Goal: Check status: Check status

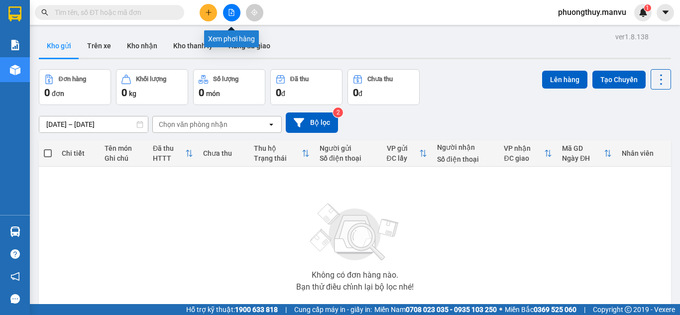
click at [225, 13] on button at bounding box center [231, 12] width 17 height 17
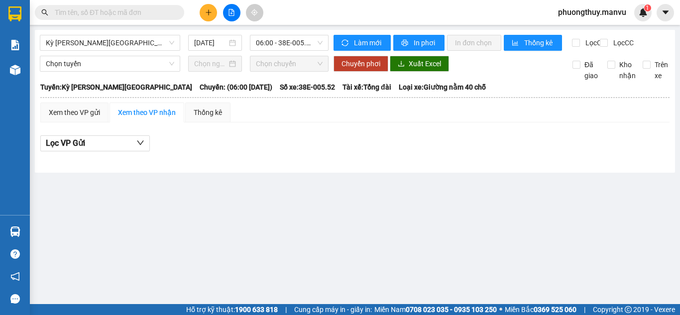
click at [156, 51] on div "Kỳ [PERSON_NAME][GEOGRAPHIC_DATA] [DATE] 06:00 - 38E-005.52" at bounding box center [184, 43] width 289 height 16
click at [216, 48] on div "[DATE]" at bounding box center [215, 43] width 54 height 16
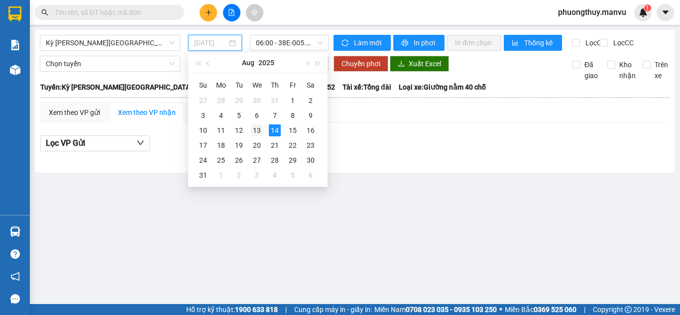
click at [259, 126] on div "13" at bounding box center [257, 130] width 12 height 12
type input "[DATE]"
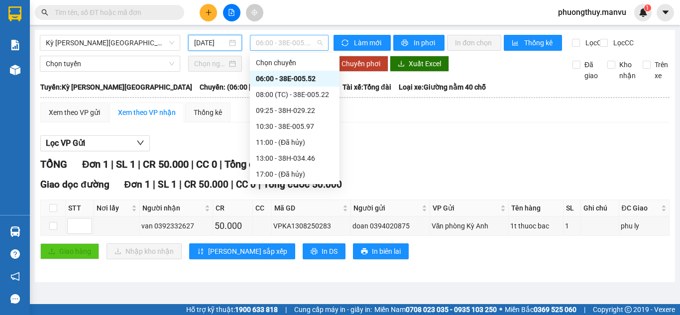
click at [302, 43] on span "06:00 - 38E-005.52" at bounding box center [289, 42] width 67 height 15
click at [319, 92] on div "08:00 (TC) - 38E-005.22" at bounding box center [295, 94] width 78 height 11
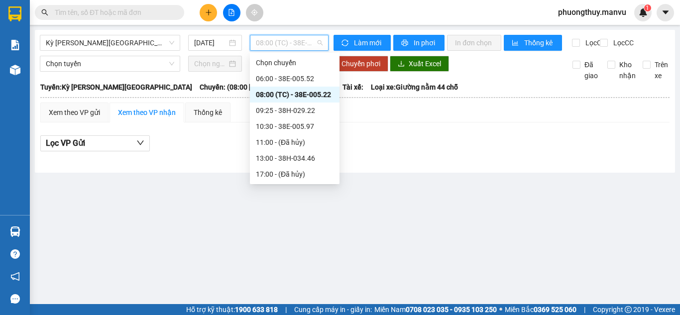
click at [310, 45] on span "08:00 (TC) - 38E-005.22" at bounding box center [289, 42] width 67 height 15
click at [301, 108] on div "09:25 - 38H-029.22" at bounding box center [295, 110] width 78 height 11
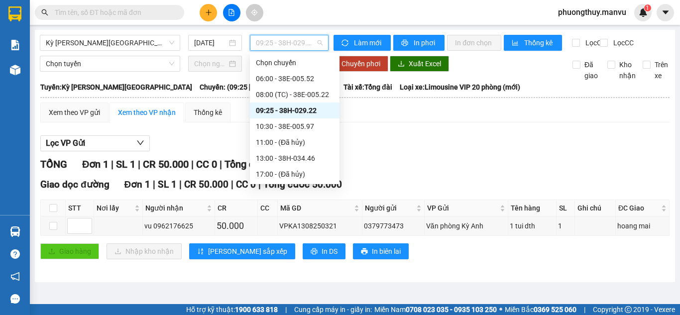
click at [274, 40] on span "09:25 - 38H-029.22" at bounding box center [289, 42] width 67 height 15
click at [320, 122] on div "10:30 - 38E-005.97" at bounding box center [295, 126] width 78 height 11
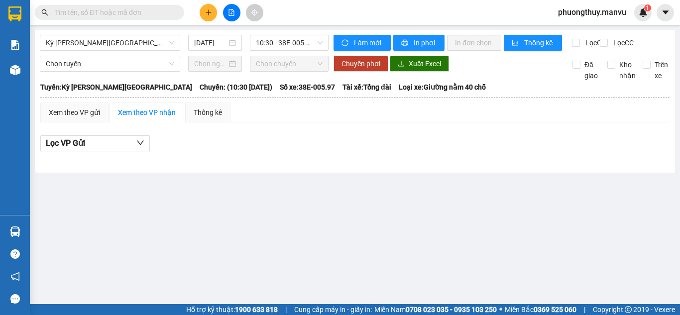
click at [289, 51] on div "Kỳ [PERSON_NAME][GEOGRAPHIC_DATA] [DATE] 10:30 - 38E-005.97" at bounding box center [184, 43] width 289 height 16
click at [290, 42] on span "10:30 - 38E-005.97" at bounding box center [289, 42] width 67 height 15
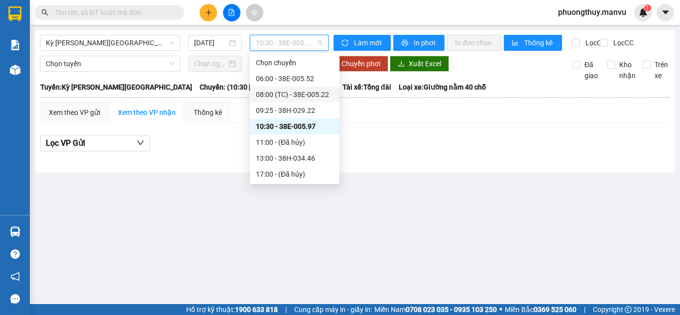
click at [310, 96] on div "08:00 (TC) - 38E-005.22" at bounding box center [295, 94] width 78 height 11
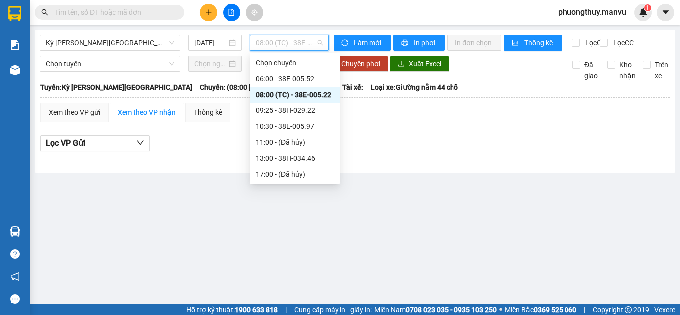
click at [300, 46] on span "08:00 (TC) - 38E-005.22" at bounding box center [289, 42] width 67 height 15
click at [305, 71] on div "06:00 - 38E-005.52" at bounding box center [295, 79] width 90 height 16
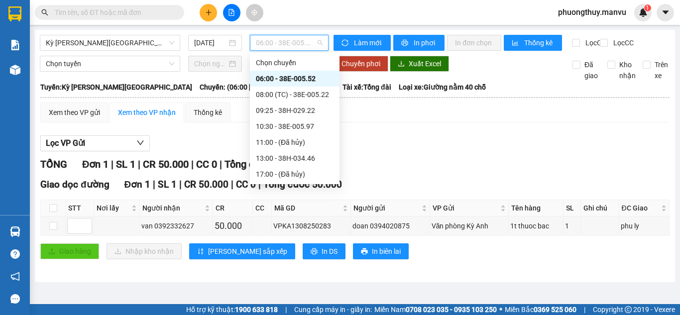
click at [299, 49] on span "06:00 - 38E-005.52" at bounding box center [289, 42] width 67 height 15
click at [312, 107] on div "09:25 - 38H-029.22" at bounding box center [295, 110] width 78 height 11
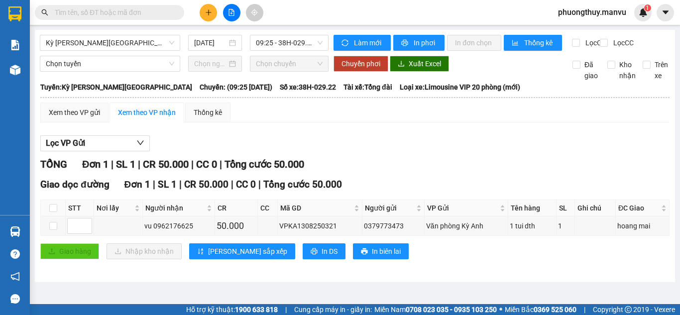
click at [120, 7] on input "text" at bounding box center [113, 12] width 117 height 11
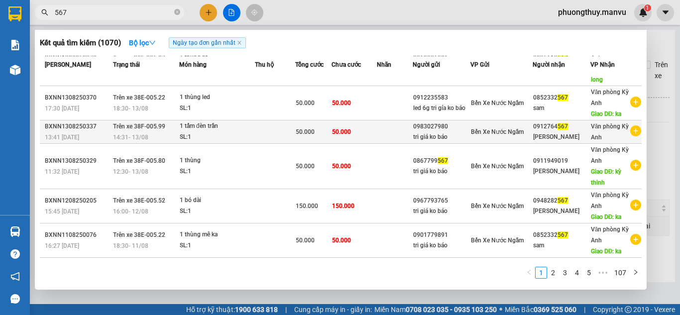
scroll to position [50, 0]
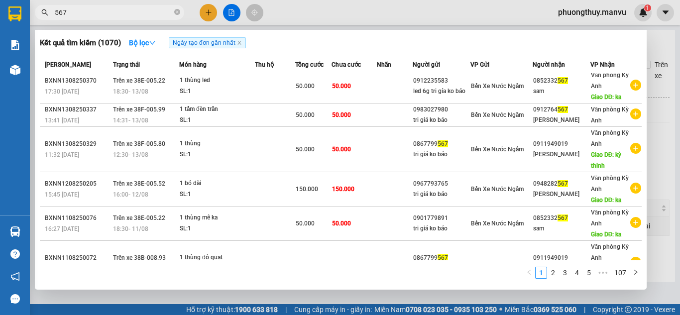
type input "567"
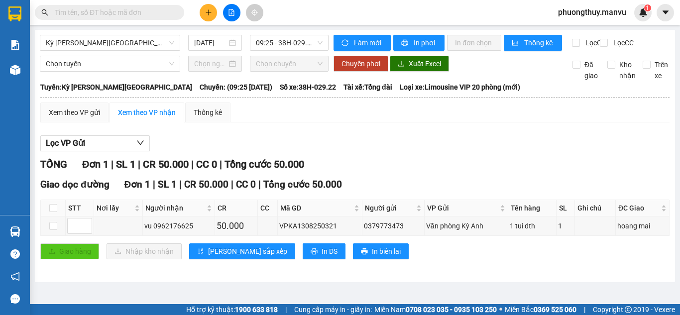
click at [105, 14] on input "text" at bounding box center [113, 12] width 117 height 11
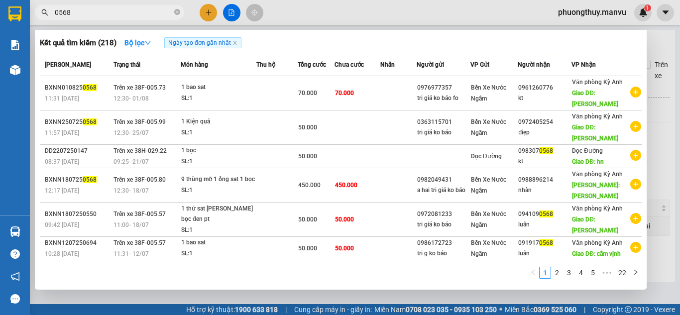
scroll to position [0, 0]
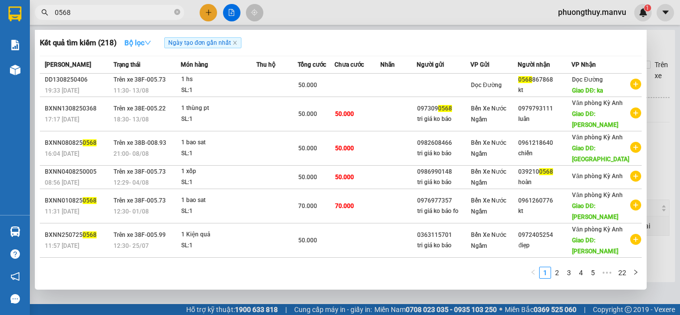
type input "0568"
click at [149, 47] on button "Bộ lọc" at bounding box center [137, 43] width 43 height 16
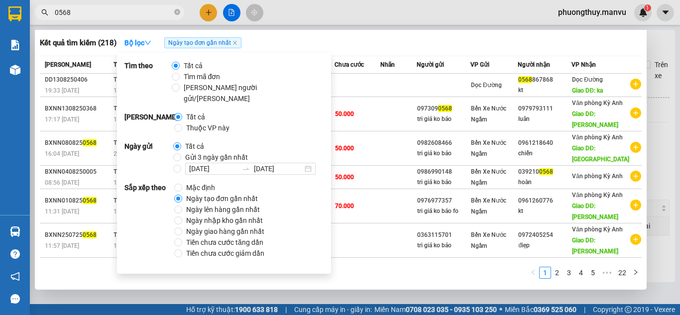
click at [181, 152] on span "Gửi 3 ngày gần nhất" at bounding box center [216, 157] width 71 height 11
click at [180, 153] on input "Gửi 3 ngày gần nhất" at bounding box center [177, 157] width 8 height 8
radio input "true"
radio input "false"
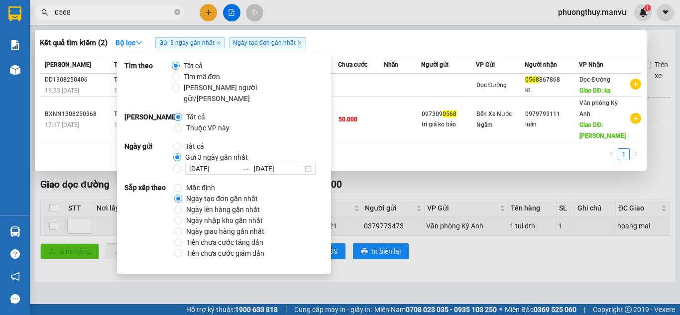
click at [367, 144] on div "[PERSON_NAME] thái Món hàng Thu hộ Tổng [PERSON_NAME] [PERSON_NAME] Người gửi V…" at bounding box center [341, 111] width 602 height 110
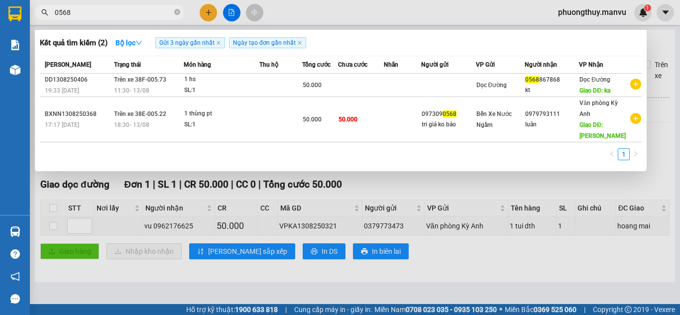
click at [161, 10] on input "0568" at bounding box center [113, 12] width 117 height 11
click at [159, 11] on input "0568" at bounding box center [113, 12] width 117 height 11
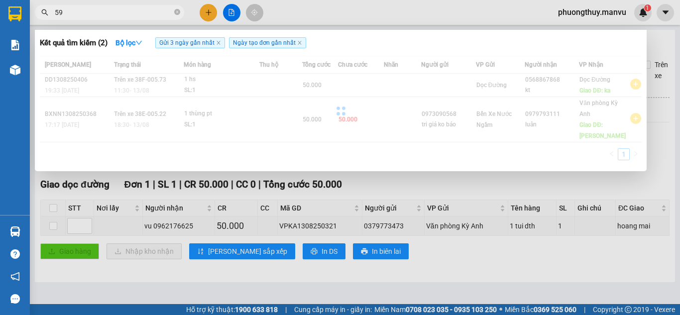
type input "5"
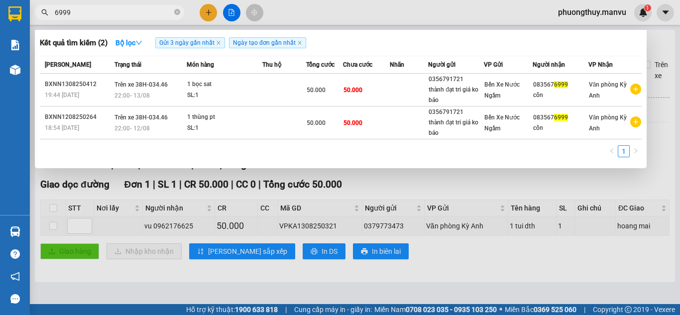
type input "6999"
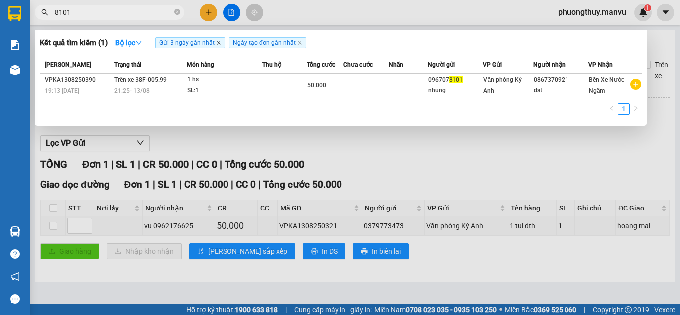
click at [221, 45] on icon "close" at bounding box center [218, 42] width 5 height 5
click at [359, 10] on div at bounding box center [340, 157] width 680 height 315
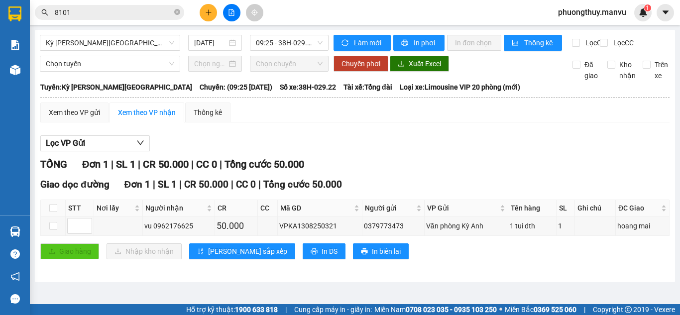
click at [145, 11] on input "8101" at bounding box center [113, 12] width 117 height 11
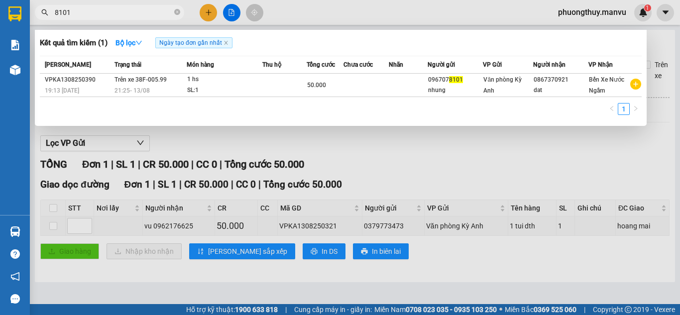
drag, startPoint x: 131, startPoint y: 9, endPoint x: 133, endPoint y: 15, distance: 6.0
click at [131, 10] on input "8101" at bounding box center [113, 12] width 117 height 11
click at [133, 15] on input "8101" at bounding box center [113, 12] width 117 height 11
drag, startPoint x: 133, startPoint y: 15, endPoint x: 140, endPoint y: 21, distance: 8.8
click at [134, 15] on input "8101" at bounding box center [113, 12] width 117 height 11
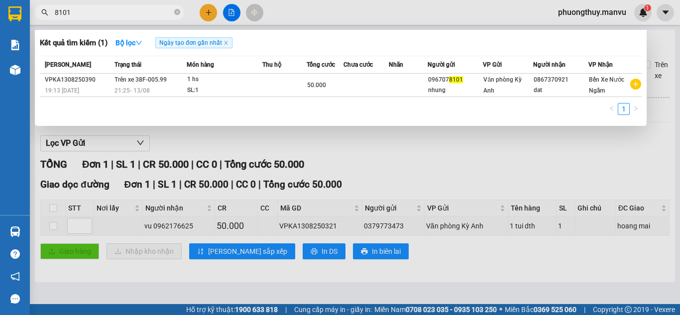
click at [140, 21] on div at bounding box center [340, 157] width 680 height 315
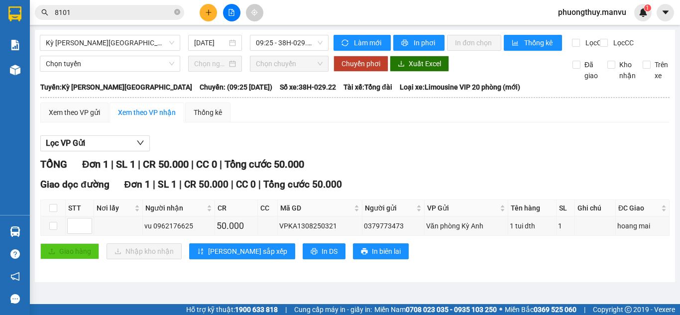
drag, startPoint x: 176, startPoint y: 10, endPoint x: 168, endPoint y: 10, distance: 8.0
click at [172, 10] on span "8101" at bounding box center [109, 12] width 149 height 15
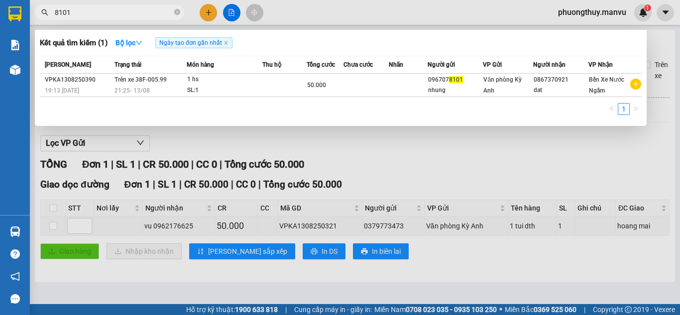
click at [155, 11] on input "8101" at bounding box center [113, 12] width 117 height 11
type input "8"
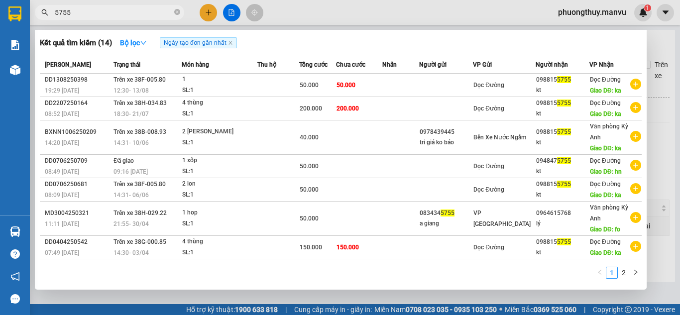
type input "5755"
type input "2567"
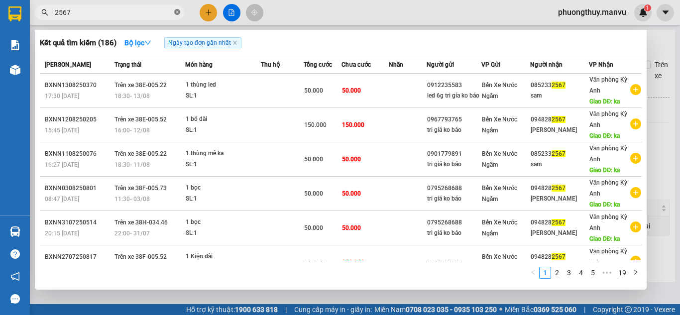
click at [176, 12] on icon "close-circle" at bounding box center [177, 12] width 6 height 6
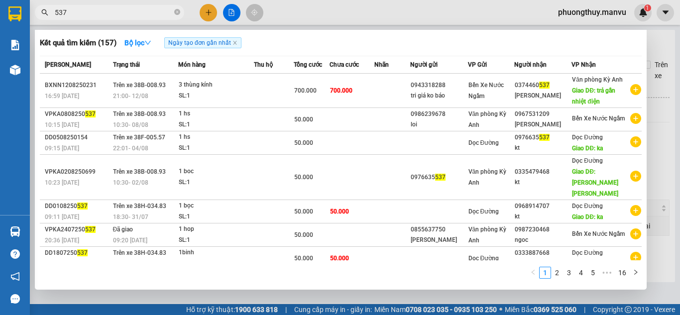
type input "537"
click at [361, 14] on div at bounding box center [340, 157] width 680 height 315
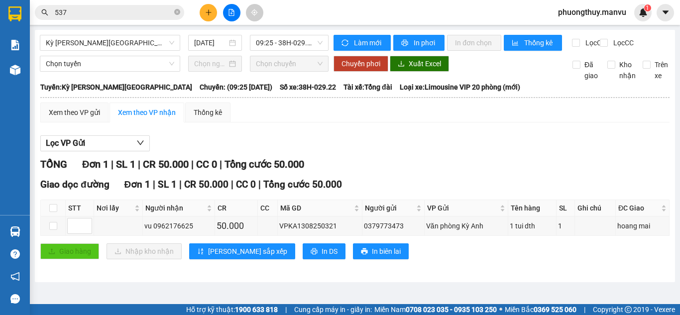
click at [132, 17] on input "537" at bounding box center [113, 12] width 117 height 11
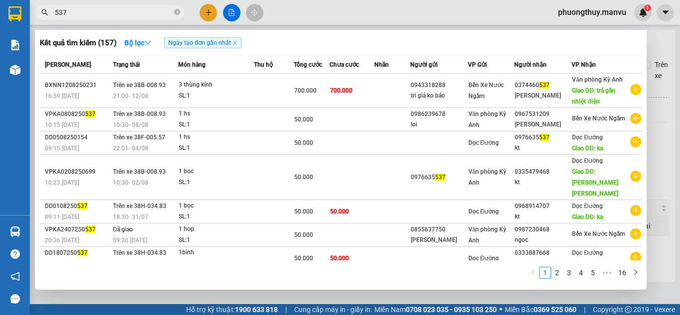
click at [132, 17] on input "537" at bounding box center [113, 12] width 117 height 11
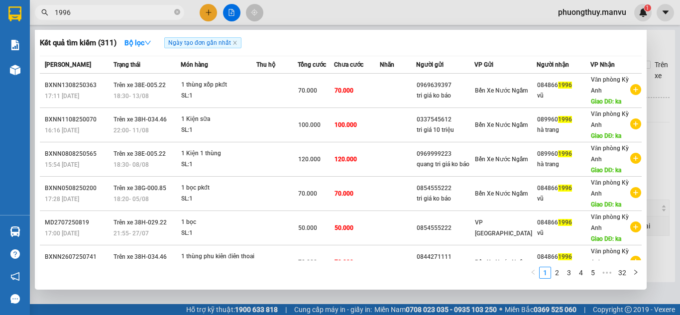
type input "1996"
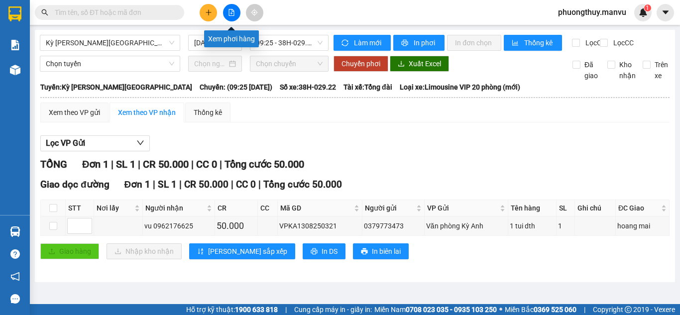
click at [231, 15] on icon "file-add" at bounding box center [231, 12] width 5 height 7
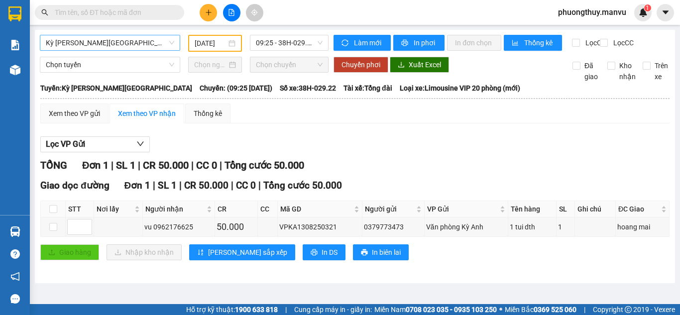
click at [142, 46] on span "Kỳ [PERSON_NAME][GEOGRAPHIC_DATA]" at bounding box center [110, 42] width 128 height 15
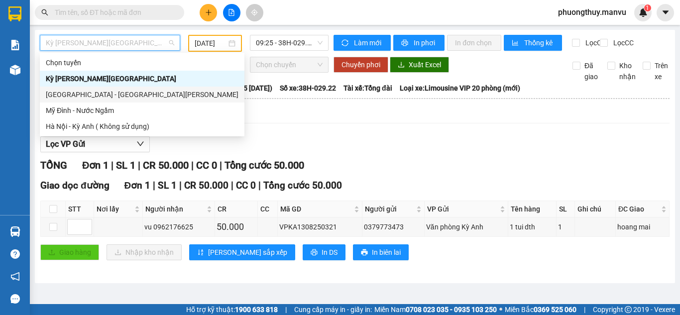
click at [98, 96] on div "[GEOGRAPHIC_DATA] - [GEOGRAPHIC_DATA][PERSON_NAME]" at bounding box center [142, 94] width 193 height 11
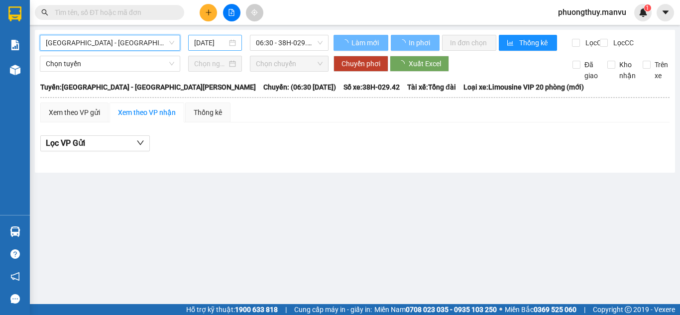
click at [214, 45] on input "[DATE]" at bounding box center [210, 42] width 33 height 11
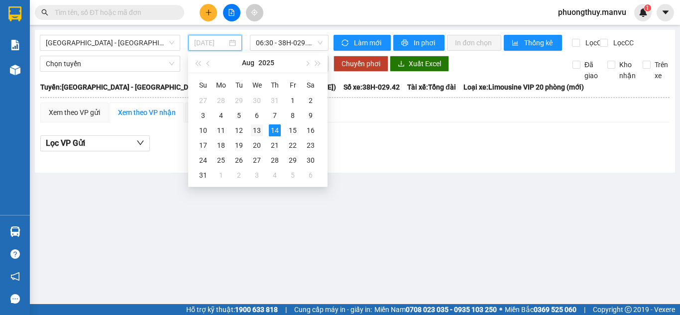
click at [254, 129] on div "13" at bounding box center [257, 130] width 12 height 12
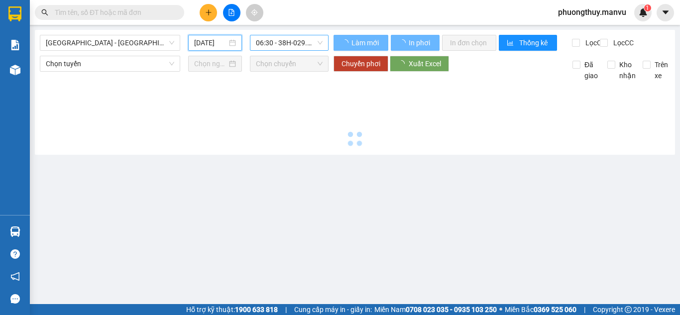
type input "[DATE]"
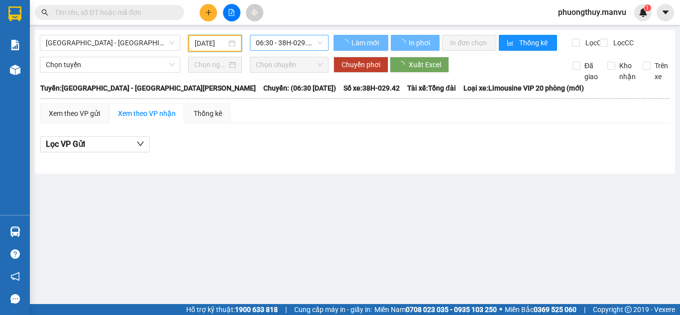
click at [292, 47] on span "06:30 - 38H-029.42" at bounding box center [289, 42] width 67 height 15
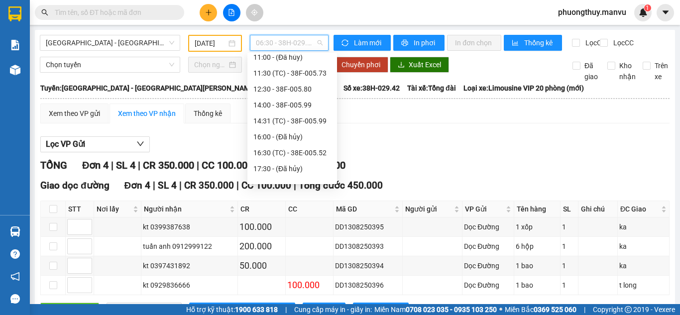
scroll to position [60, 0]
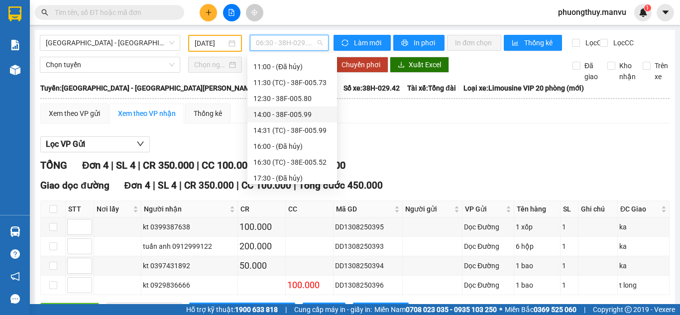
click at [283, 111] on div "14:00 - 38F-005.99" at bounding box center [292, 114] width 78 height 11
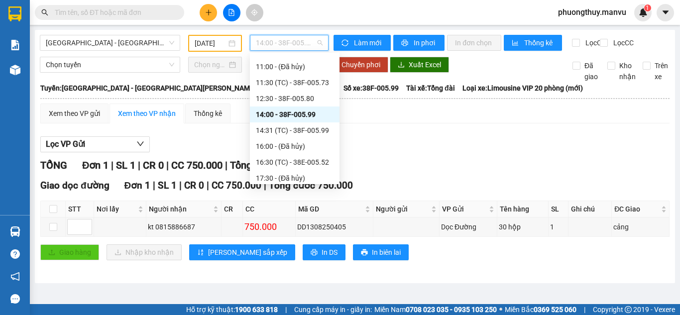
click at [283, 40] on span "14:00 - 38F-005.99" at bounding box center [289, 42] width 67 height 15
click at [288, 100] on div "12:30 - 38F-005.80" at bounding box center [295, 98] width 78 height 11
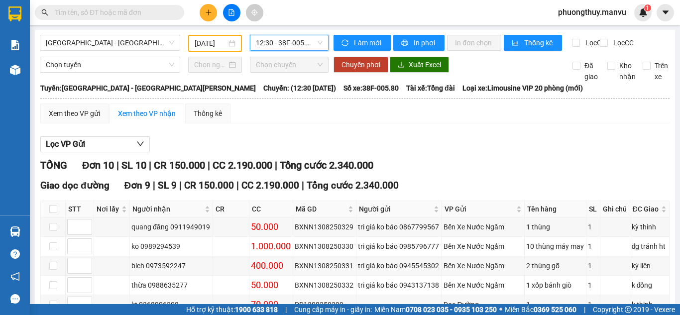
click at [261, 40] on span "12:30 - 38F-005.80" at bounding box center [289, 42] width 67 height 15
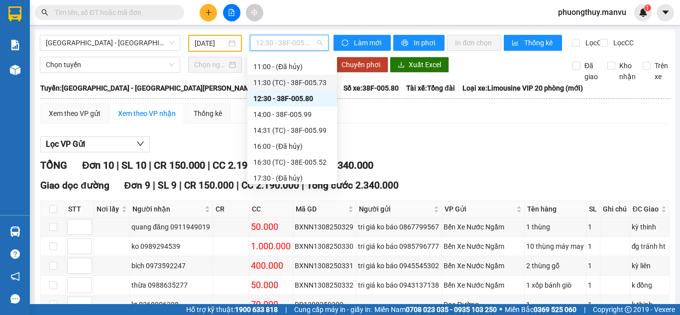
click at [266, 80] on div "11:30 (TC) - 38F-005.73" at bounding box center [292, 82] width 78 height 11
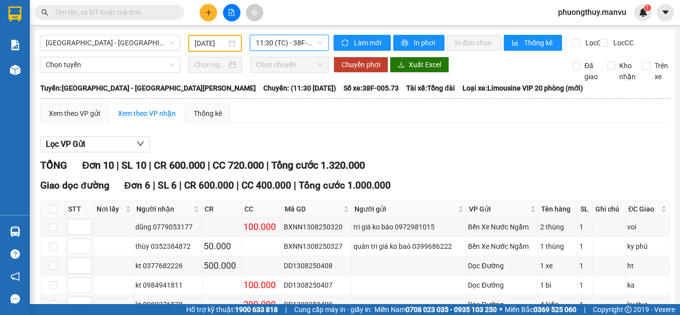
scroll to position [50, 0]
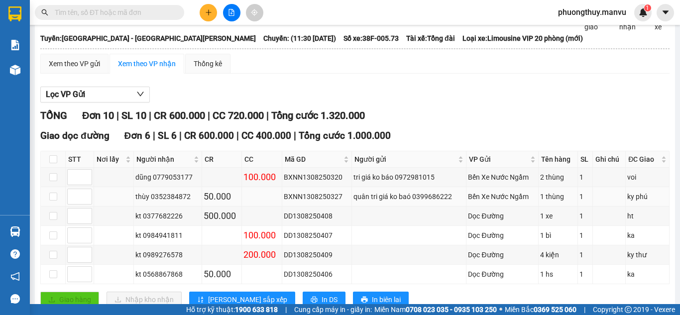
click at [171, 202] on div "thùy 0352384872" at bounding box center [167, 196] width 65 height 11
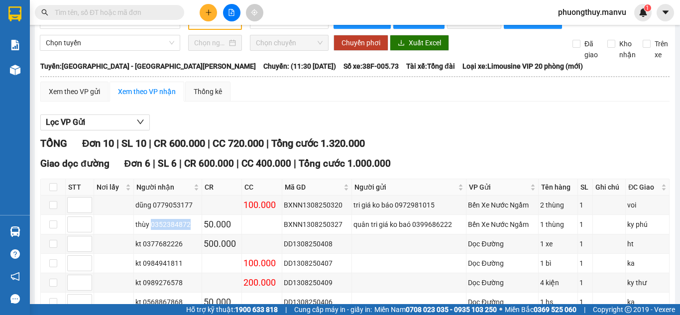
scroll to position [0, 0]
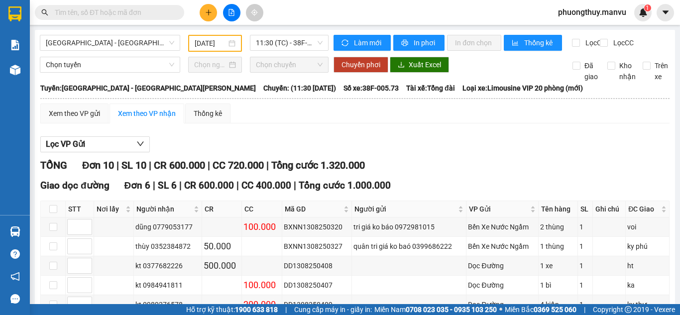
click at [113, 17] on input "text" at bounding box center [113, 12] width 117 height 11
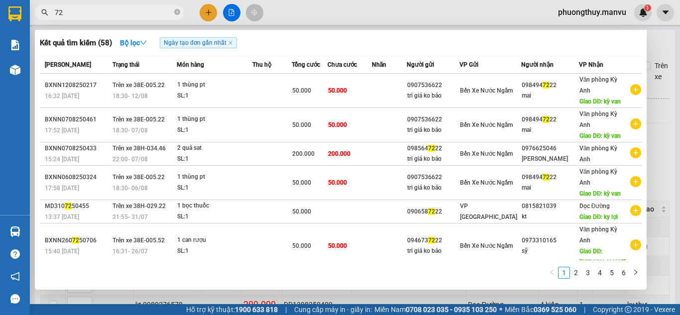
type input "7"
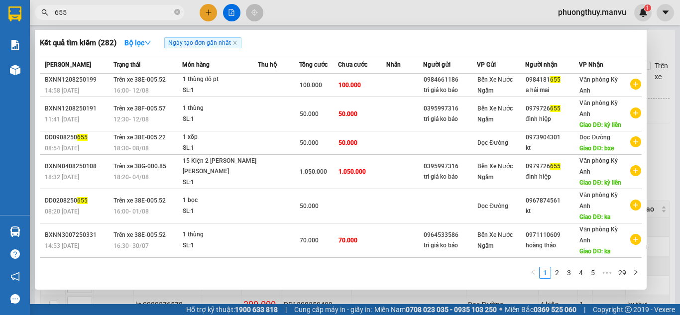
type input "655"
click at [279, 23] on div at bounding box center [340, 157] width 680 height 315
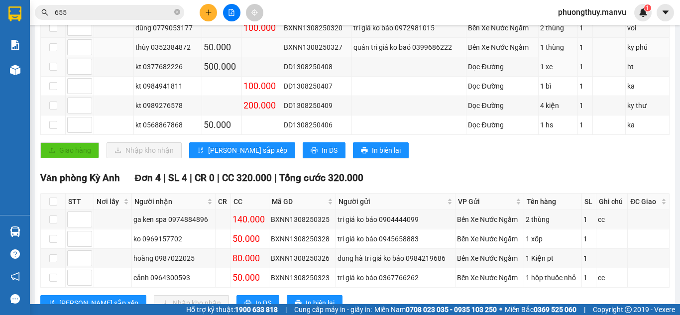
scroll to position [149, 0]
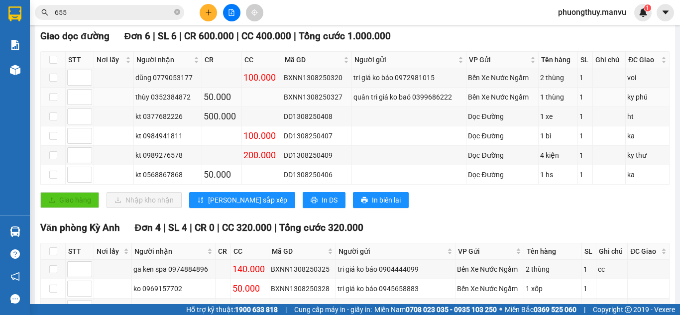
click at [158, 103] on div "thùy 0352384872" at bounding box center [167, 97] width 65 height 11
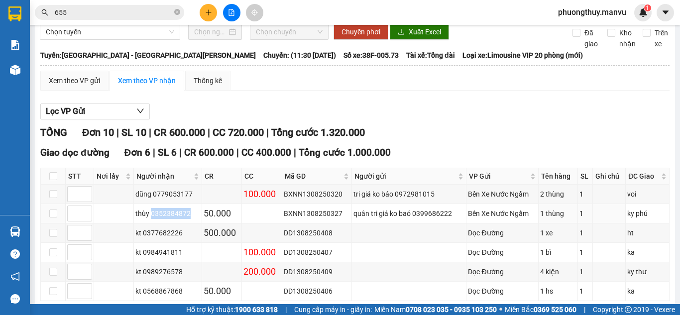
scroll to position [0, 0]
